Goal: Task Accomplishment & Management: Use online tool/utility

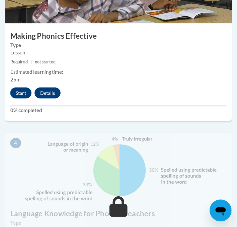
scroll to position [625, 0]
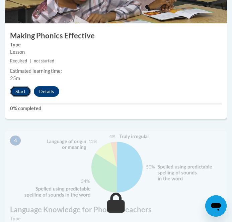
click at [17, 92] on button "Start" at bounding box center [20, 91] width 21 height 11
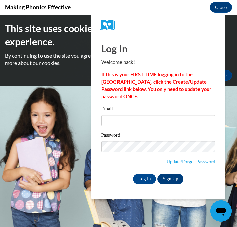
scroll to position [0, 0]
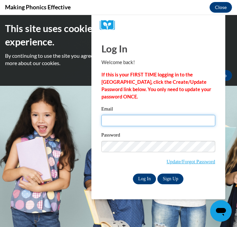
type input "[PERSON_NAME][EMAIL_ADDRESS][DOMAIN_NAME]"
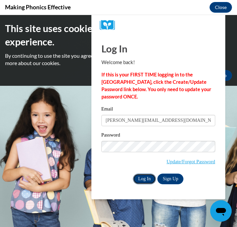
click at [147, 181] on input "Log In" at bounding box center [144, 179] width 23 height 11
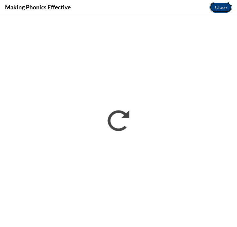
click at [222, 3] on button "Close" at bounding box center [220, 7] width 22 height 11
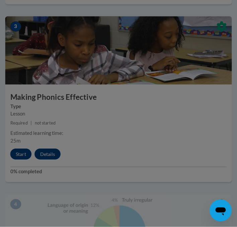
scroll to position [572, 0]
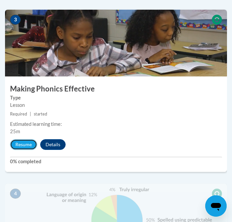
click at [21, 146] on button "Resume" at bounding box center [23, 144] width 27 height 11
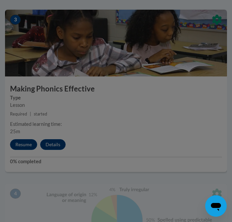
scroll to position [616, 0]
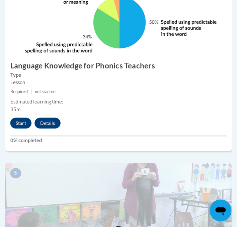
scroll to position [771, 0]
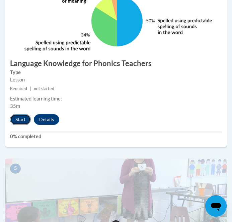
click at [21, 122] on button "Start" at bounding box center [20, 119] width 21 height 11
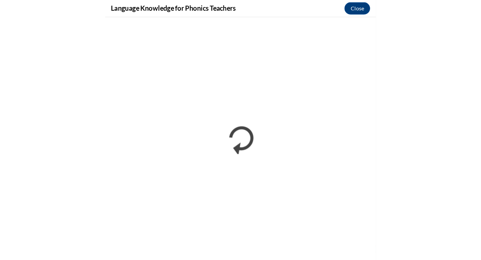
scroll to position [606, 0]
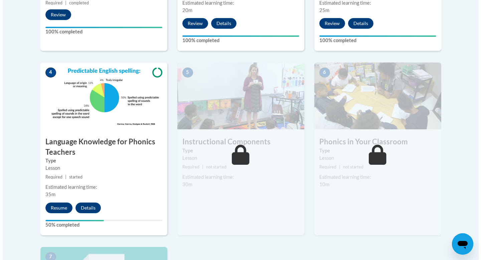
scroll to position [351, 0]
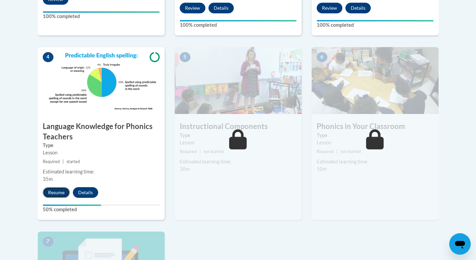
click at [59, 191] on button "Resume" at bounding box center [56, 192] width 27 height 11
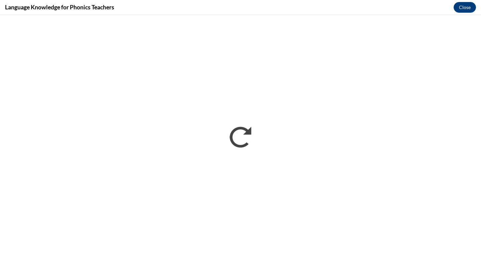
scroll to position [0, 0]
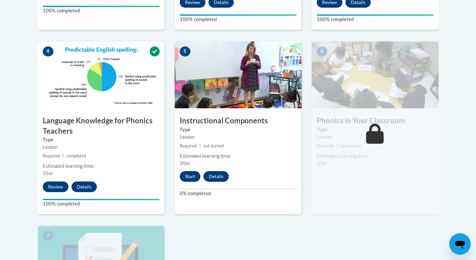
scroll to position [357, 0]
